Goal: Information Seeking & Learning: Learn about a topic

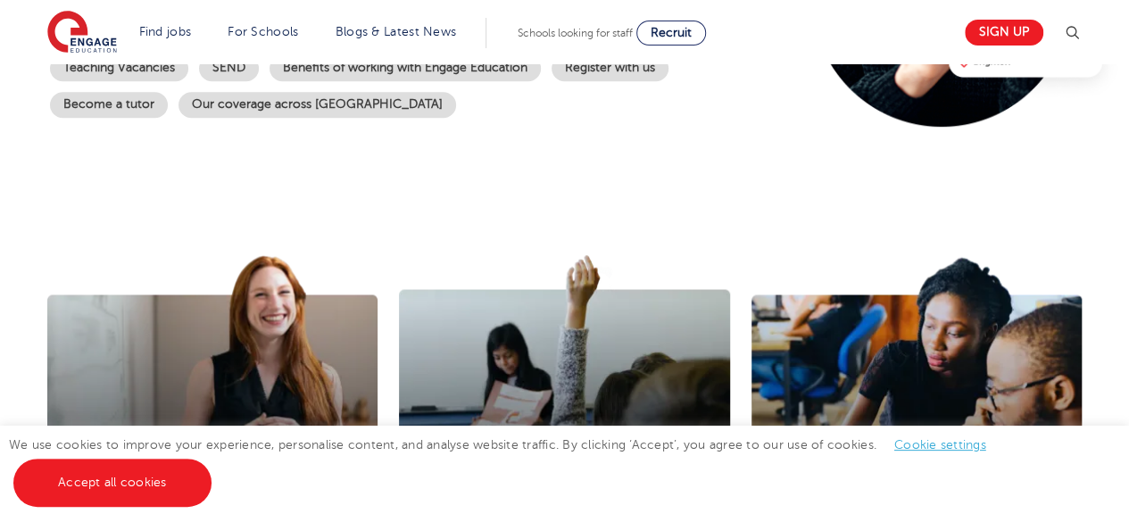
scroll to position [625, 0]
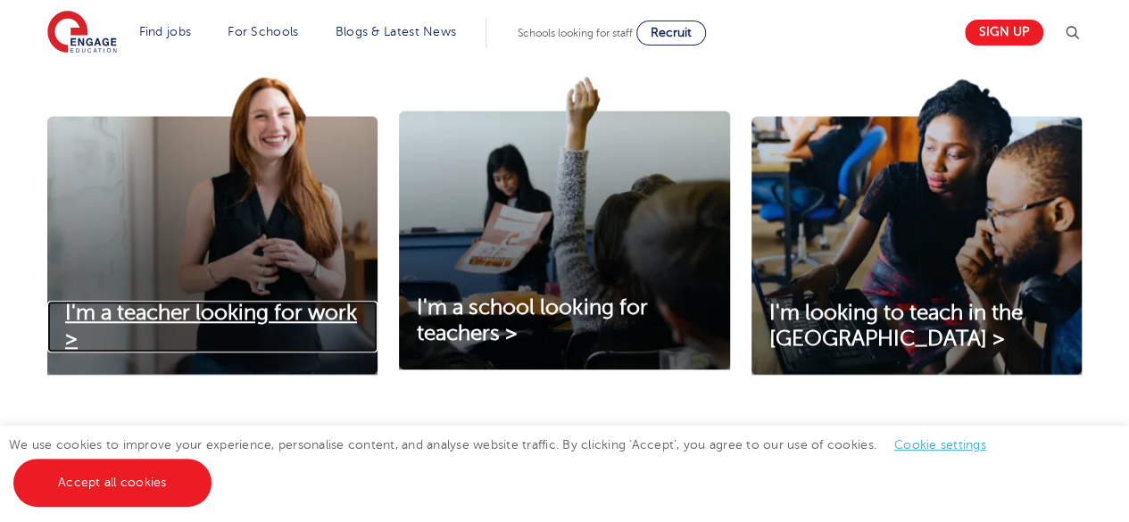
click at [253, 314] on span "I'm a teacher looking for work >" at bounding box center [211, 326] width 292 height 50
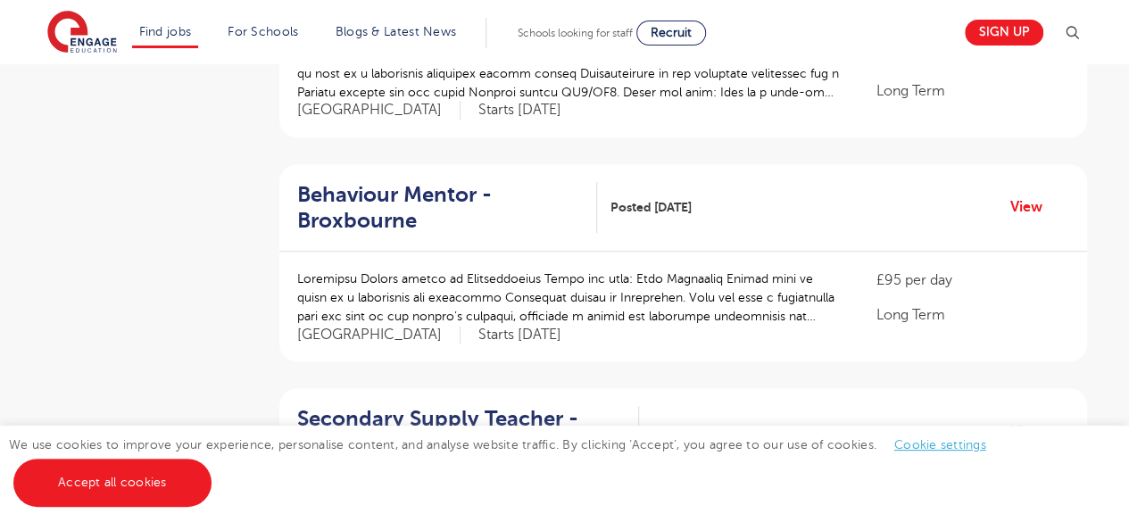
scroll to position [753, 0]
click at [694, 115] on div at bounding box center [568, 83] width 543 height 74
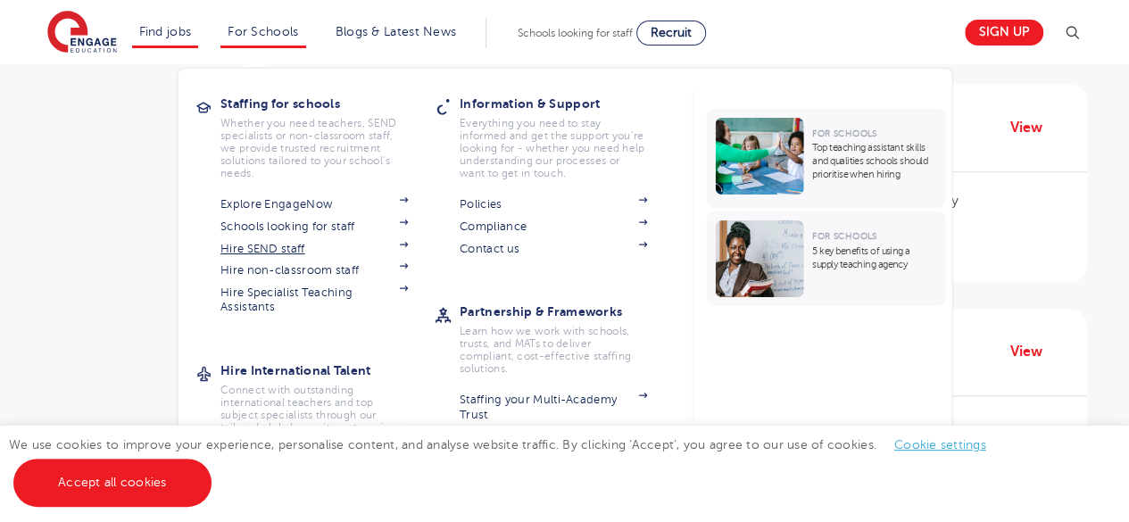
scroll to position [601, 0]
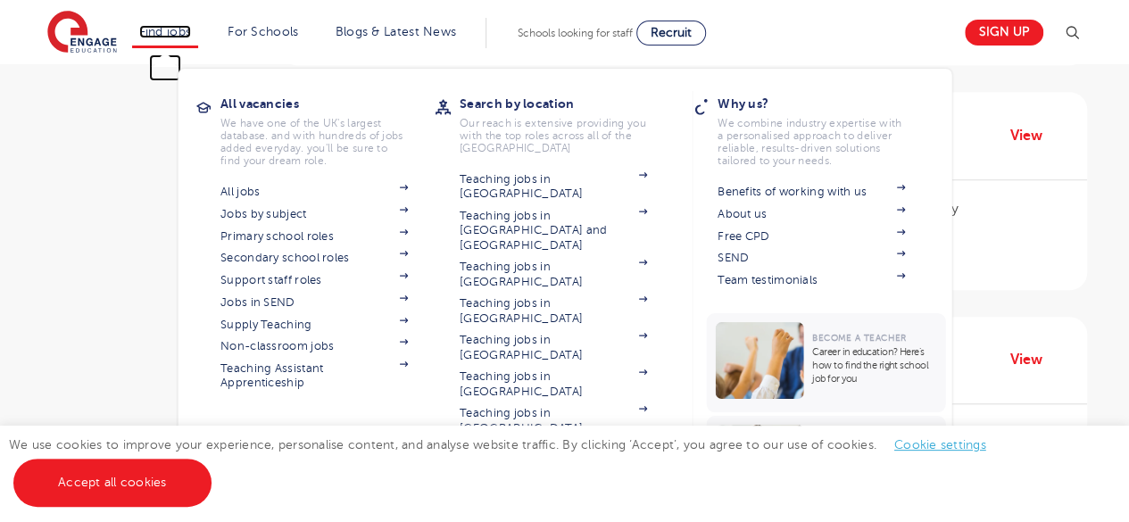
click at [175, 33] on link "Find jobs" at bounding box center [165, 31] width 53 height 13
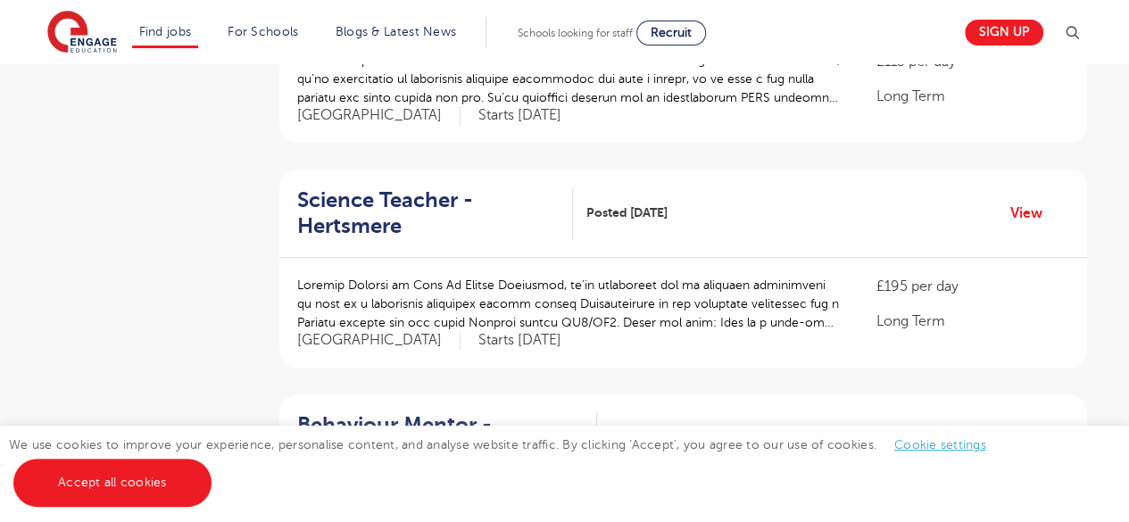
scroll to position [526, 0]
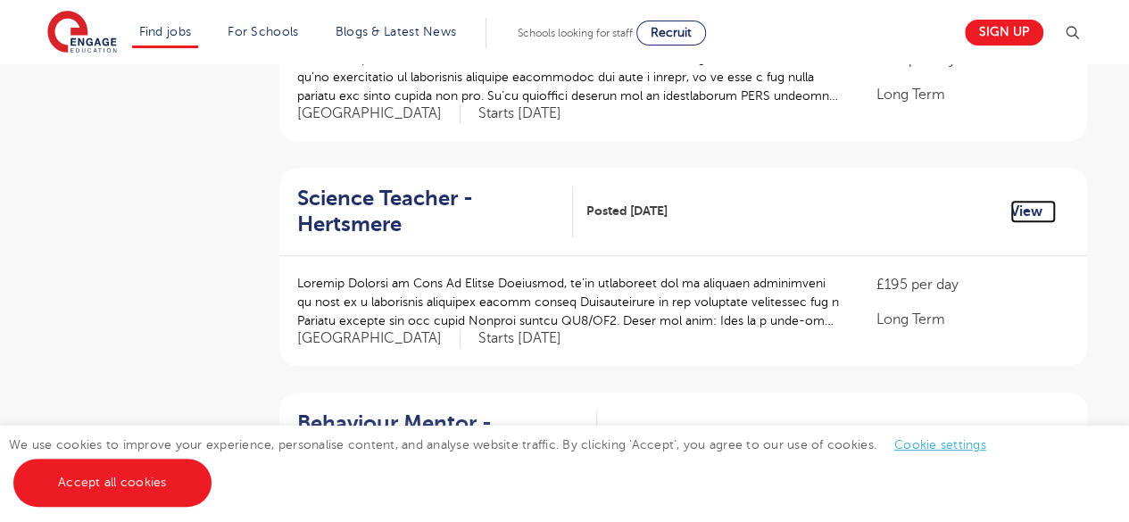
click at [1023, 208] on link "View" at bounding box center [1033, 211] width 46 height 23
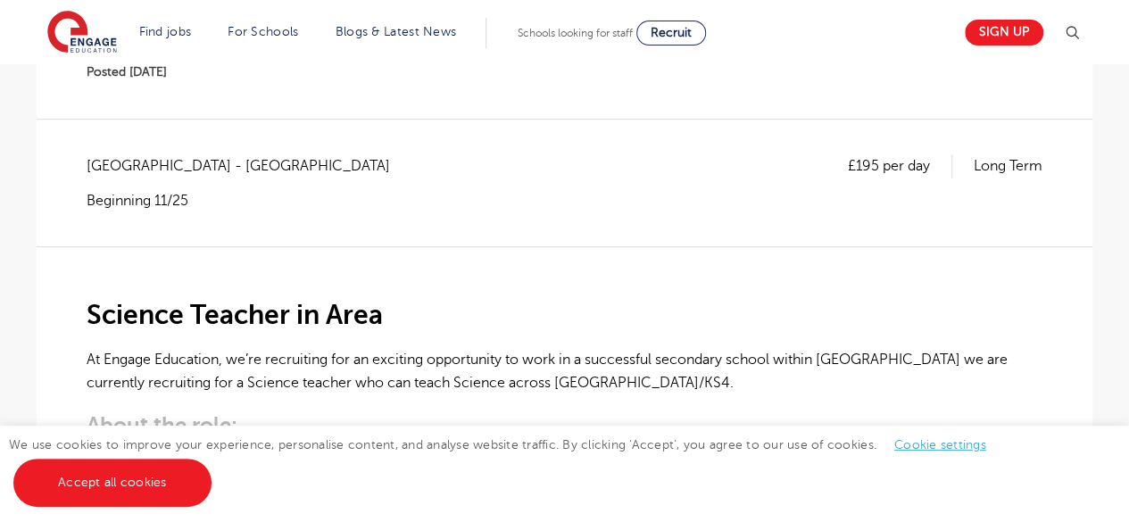
scroll to position [268, 0]
drag, startPoint x: 846, startPoint y: 165, endPoint x: 930, endPoint y: 163, distance: 83.9
click at [930, 163] on p "£195 per day" at bounding box center [900, 166] width 104 height 23
copy p "£195 per day"
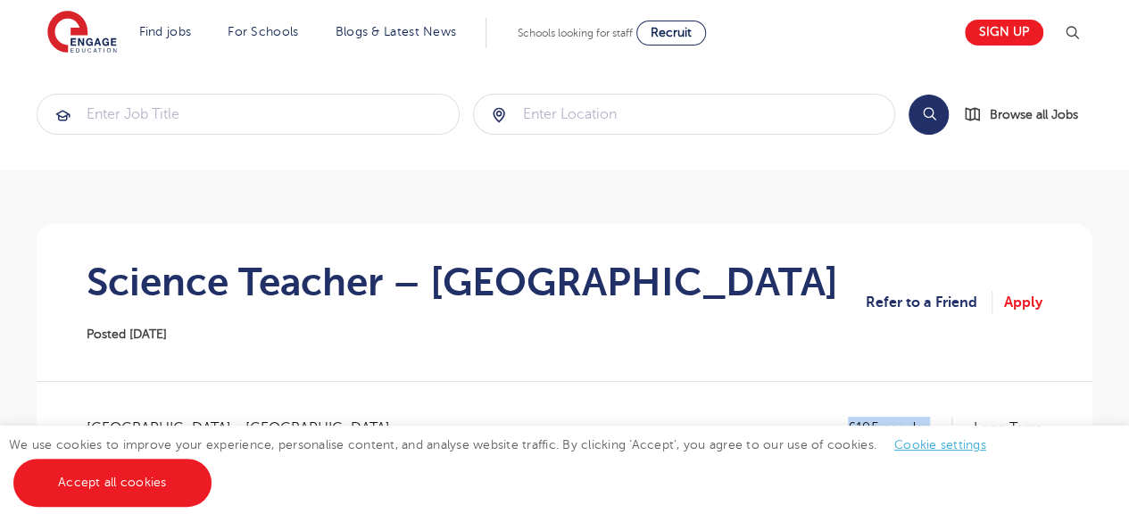
scroll to position [0, 0]
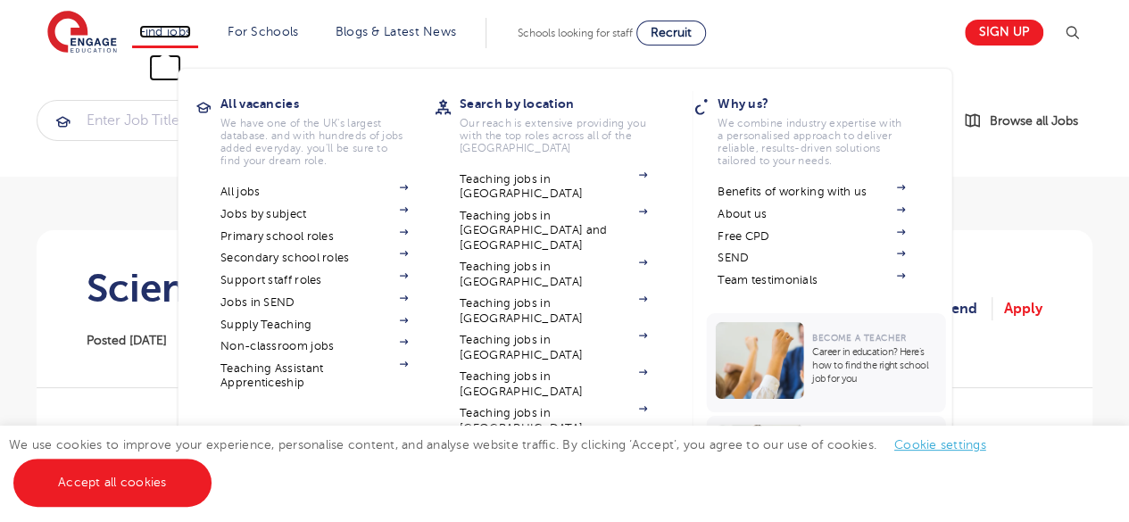
click at [164, 31] on link "Find jobs" at bounding box center [165, 31] width 53 height 13
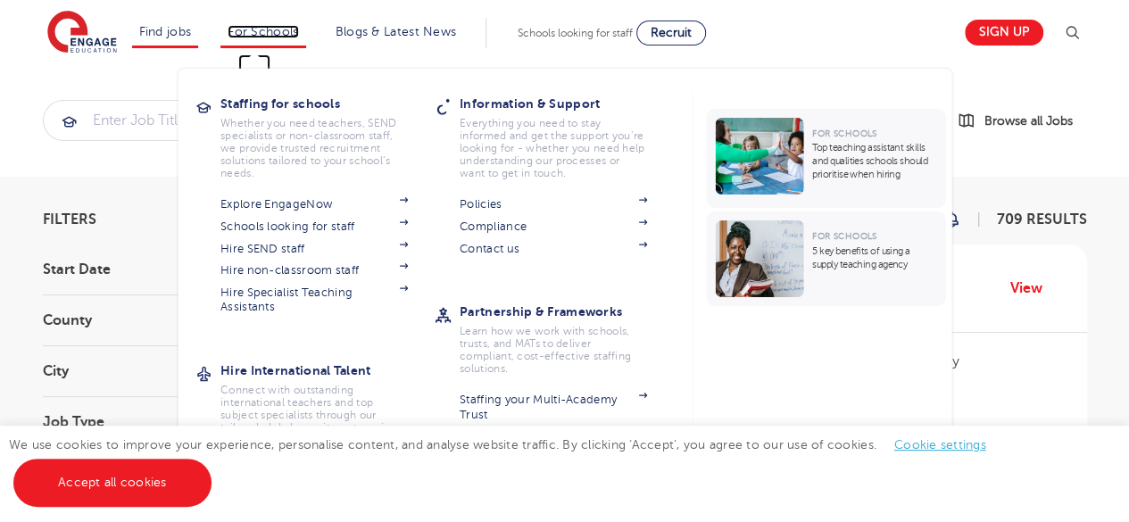
click at [269, 28] on link "For Schools" at bounding box center [263, 31] width 70 height 13
